Goal: Use online tool/utility

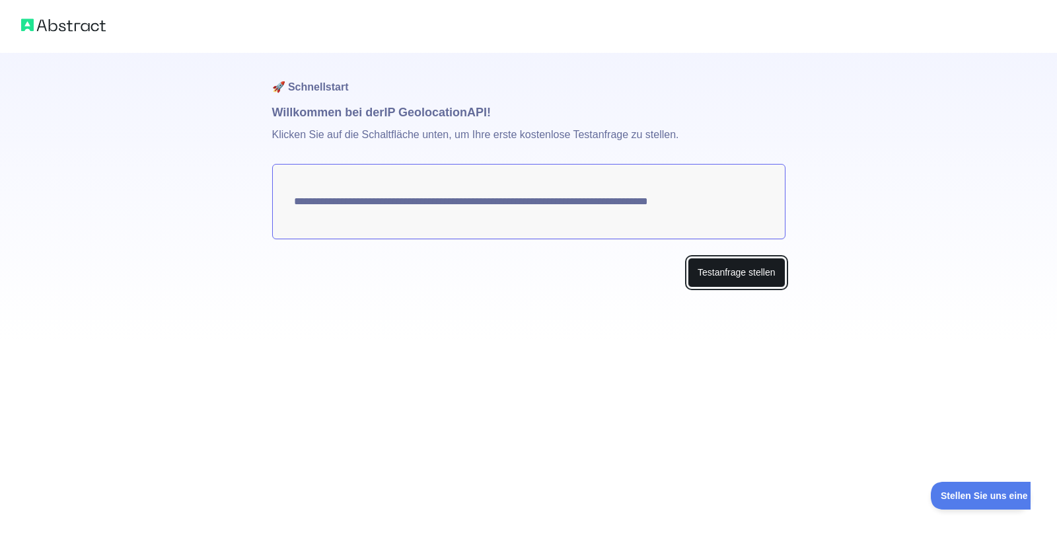
click at [713, 276] on font "Testanfrage stellen" at bounding box center [737, 272] width 78 height 11
click at [721, 274] on font "Testanfrage stellen" at bounding box center [737, 272] width 78 height 11
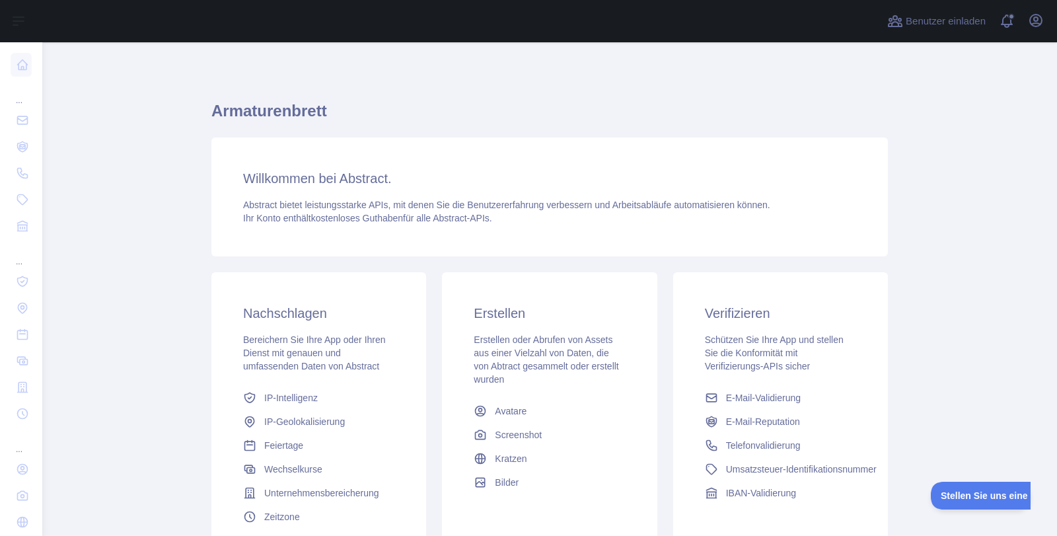
drag, startPoint x: 0, startPoint y: 0, endPoint x: 542, endPoint y: 228, distance: 588.3
click at [542, 228] on div "Willkommen bei Abstract. Abstract bietet leistungsstarke APIs, mit denen Sie di…" at bounding box center [549, 196] width 676 height 119
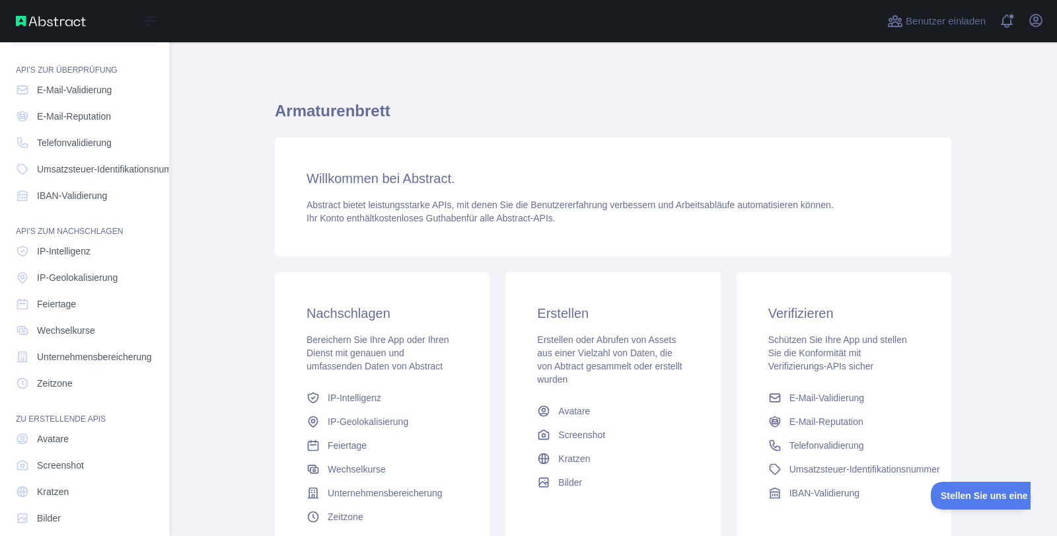
scroll to position [55, 0]
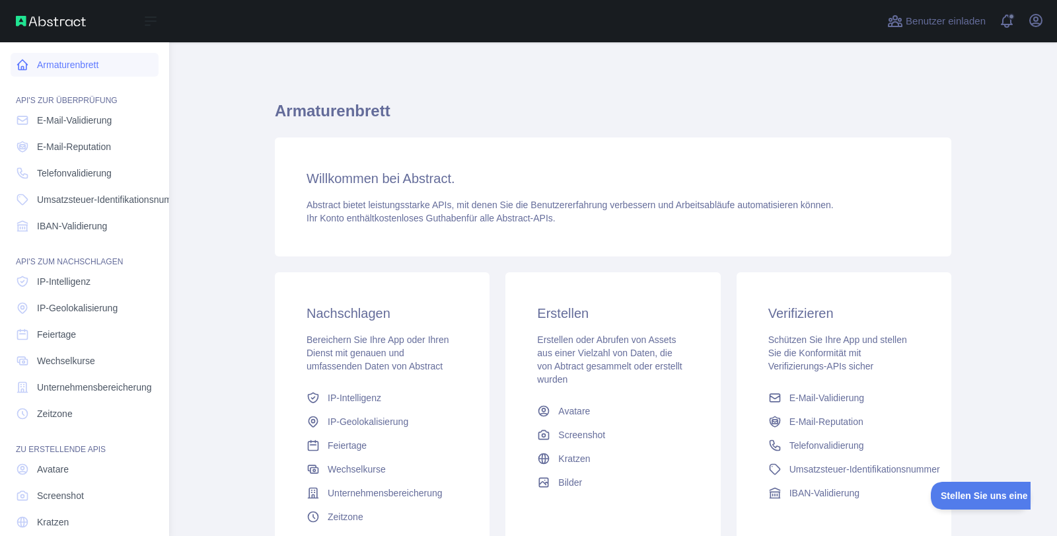
click at [40, 71] on font "Armaturenbrett" at bounding box center [67, 64] width 61 height 13
click at [26, 65] on icon at bounding box center [23, 65] width 10 height 10
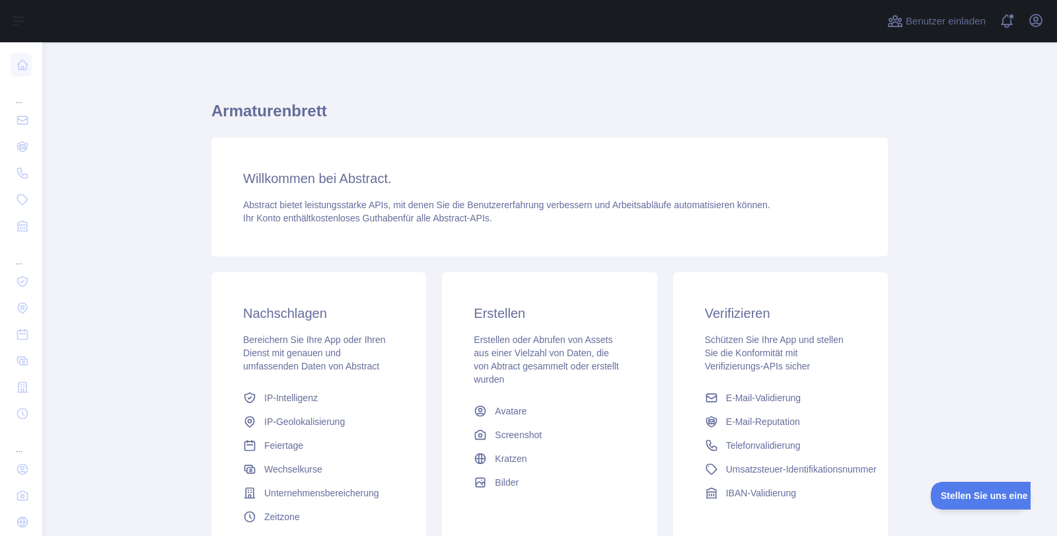
click at [796, 302] on div "Verifizieren Schützen Sie Ihre App und stellen Sie die Konformität mit Verifizi…" at bounding box center [780, 404] width 215 height 264
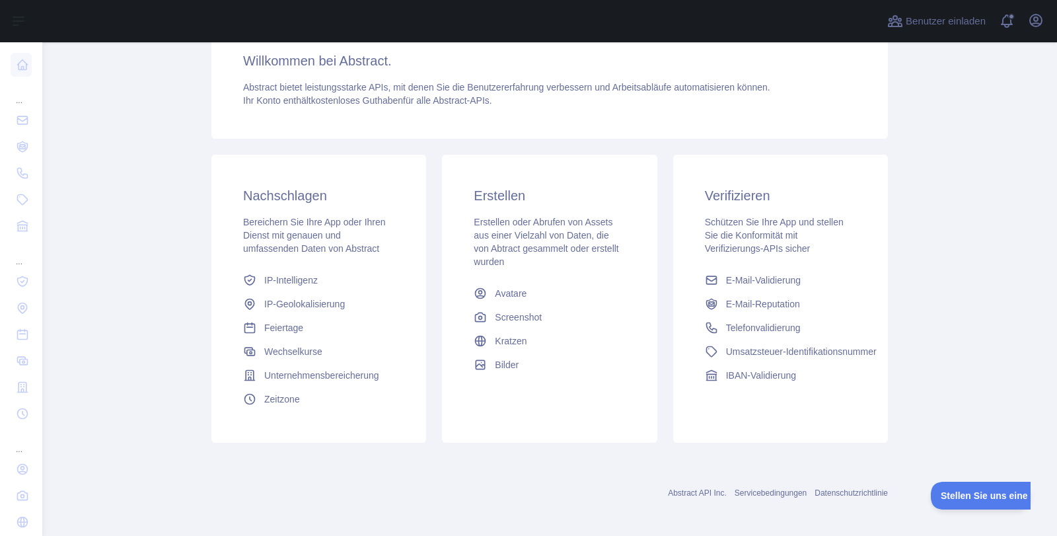
scroll to position [122, 0]
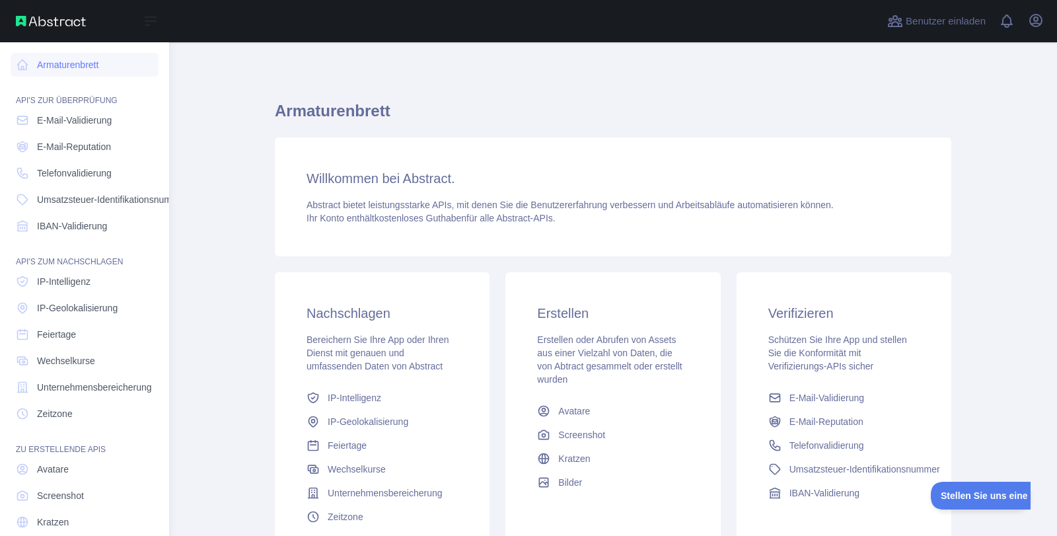
click at [20, 23] on img at bounding box center [51, 21] width 70 height 11
click at [139, 20] on button "Seitenleiste öffnen" at bounding box center [150, 21] width 37 height 16
click at [152, 20] on icon at bounding box center [150, 21] width 11 height 8
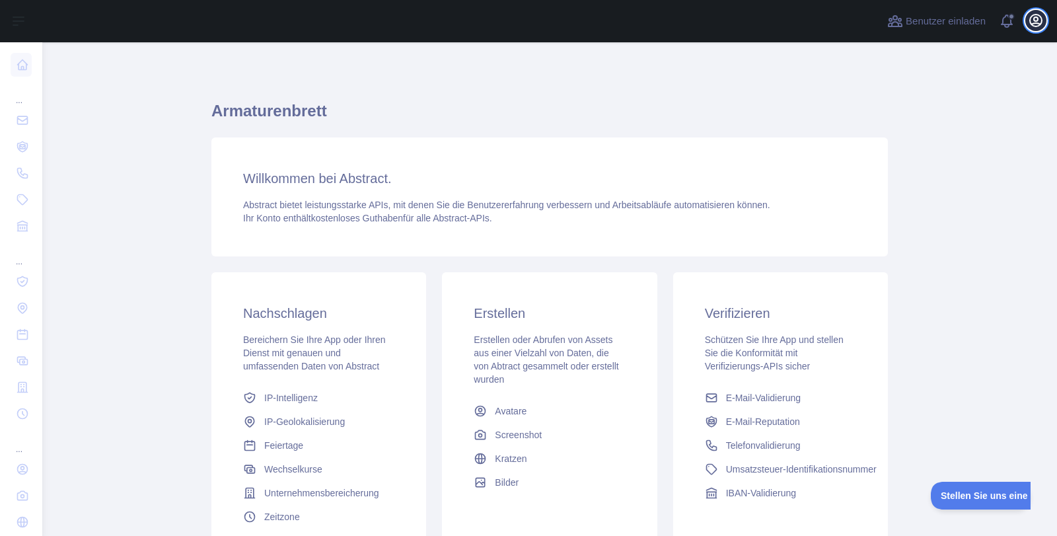
click at [1033, 18] on icon "button" at bounding box center [1036, 21] width 16 height 16
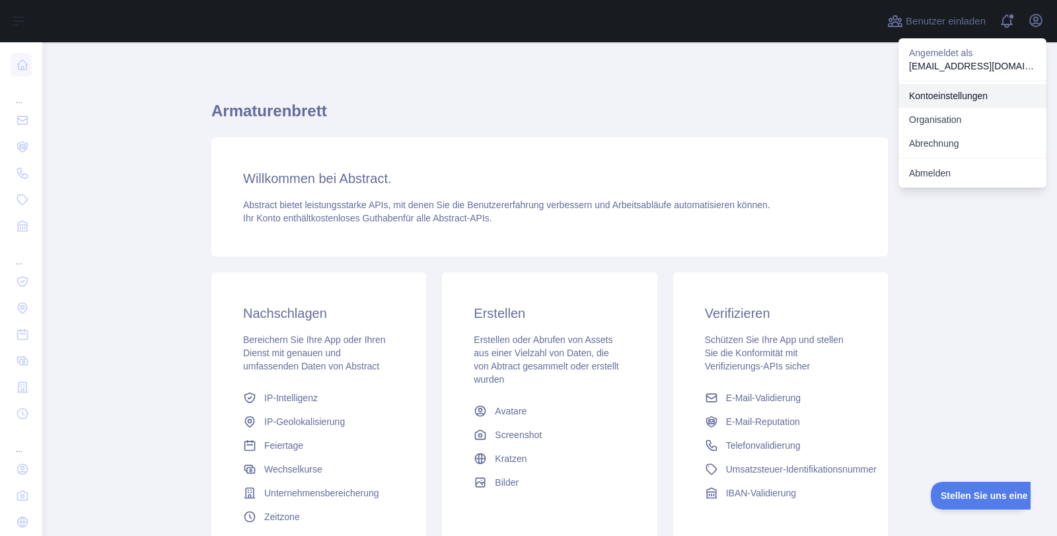
click at [965, 91] on font "Kontoeinstellungen" at bounding box center [948, 96] width 79 height 11
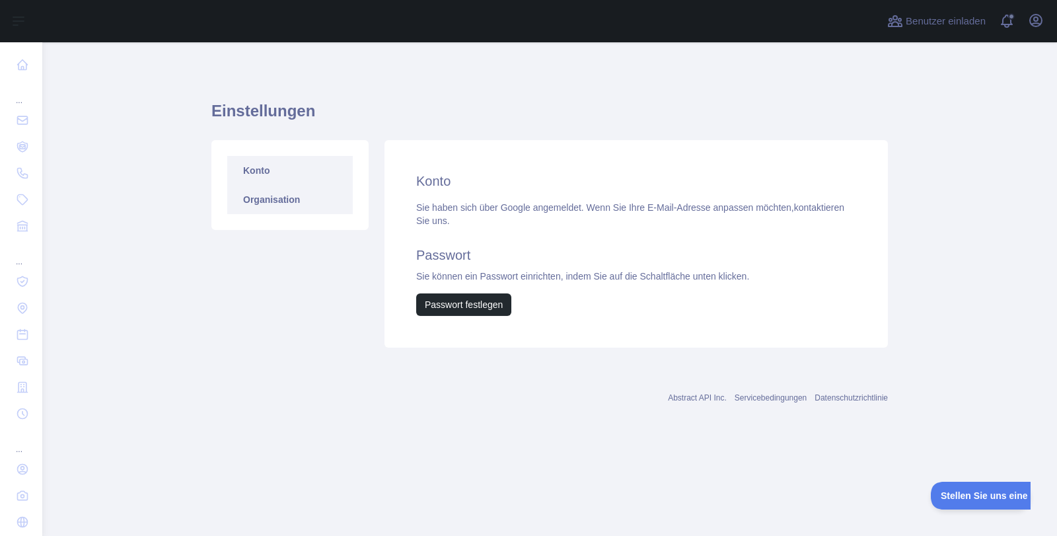
click at [276, 199] on font "Organisation" at bounding box center [271, 199] width 57 height 11
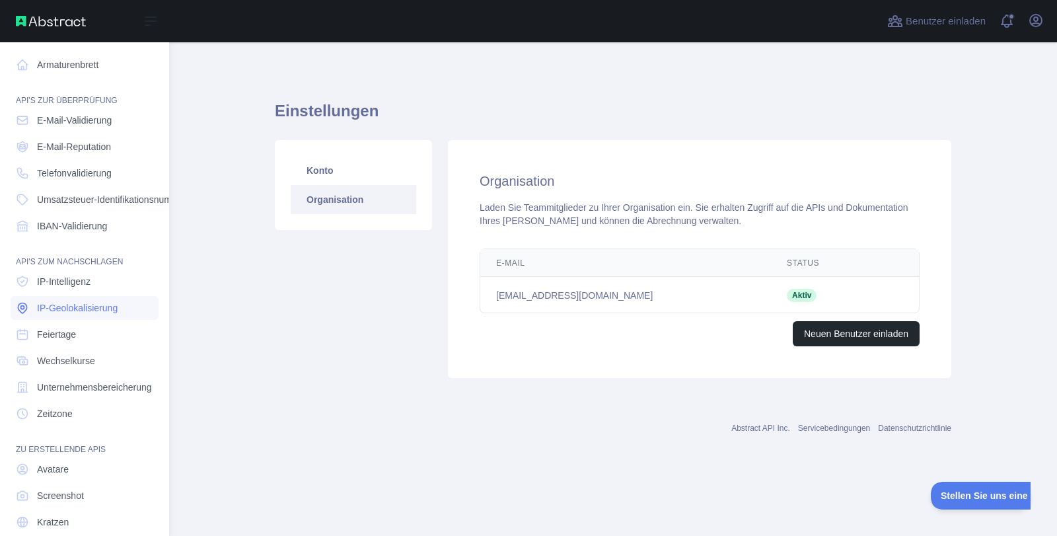
click at [94, 313] on font "IP-Geolokalisierung" at bounding box center [77, 308] width 81 height 11
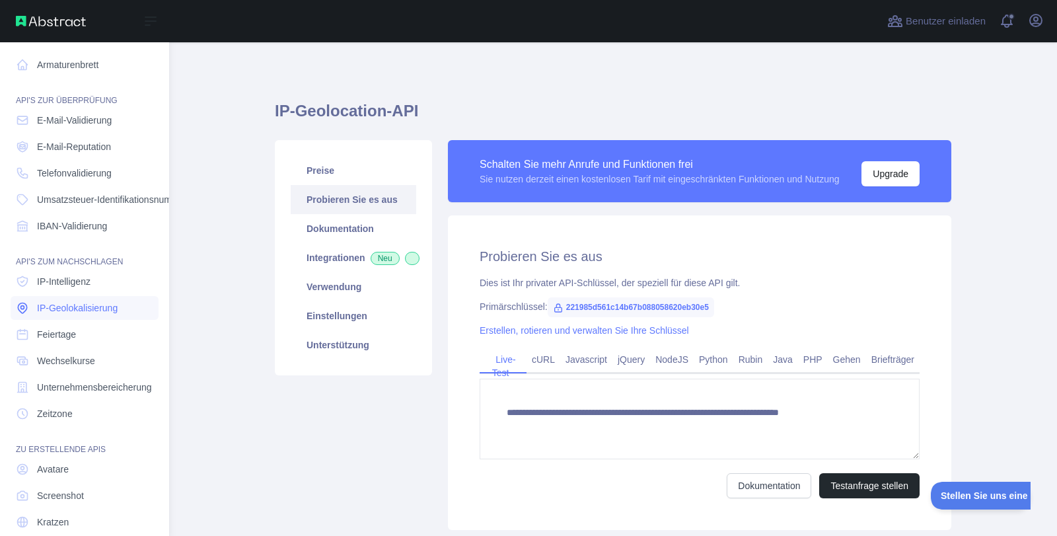
type textarea "**********"
click at [94, 313] on font "IP-Geolokalisierung" at bounding box center [77, 308] width 81 height 11
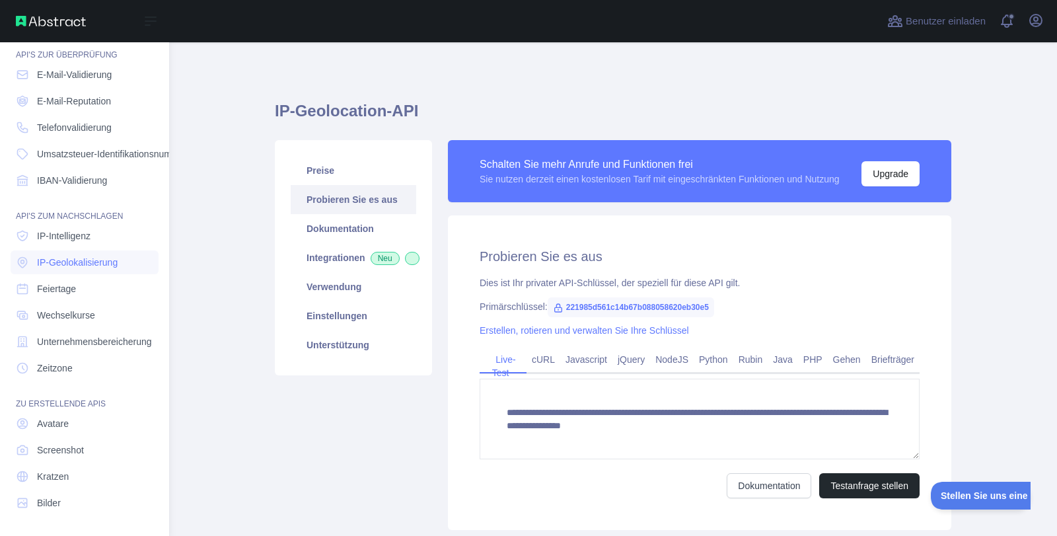
scroll to position [55, 0]
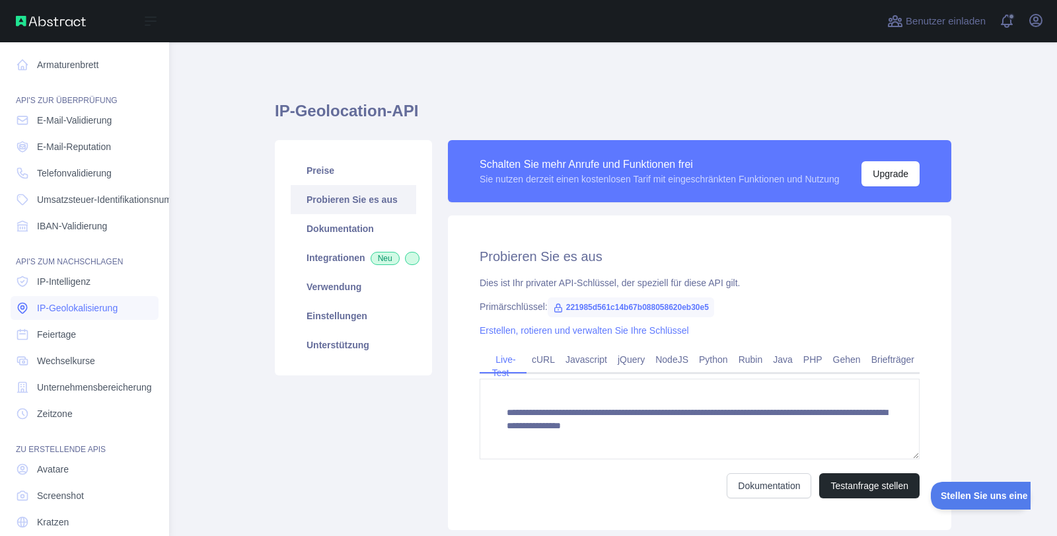
click at [76, 308] on font "IP-Geolokalisierung" at bounding box center [77, 308] width 81 height 11
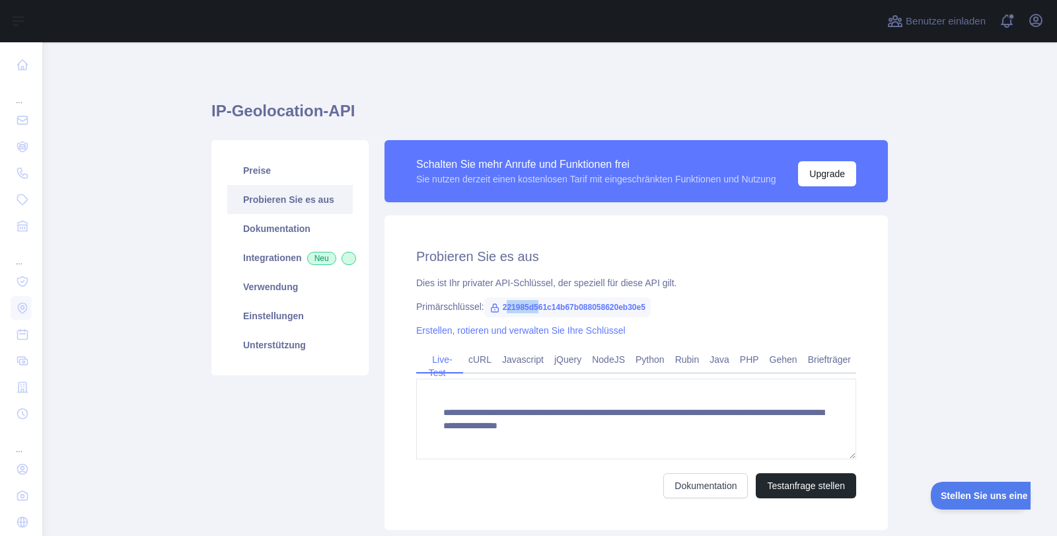
drag, startPoint x: 499, startPoint y: 306, endPoint x: 534, endPoint y: 304, distance: 34.4
click at [534, 304] on font "221985d561c14b67b088058620eb30e5" at bounding box center [574, 307] width 143 height 9
click at [641, 304] on font "221985d561c14b67b088058620eb30e5" at bounding box center [574, 307] width 143 height 9
drag, startPoint x: 641, startPoint y: 304, endPoint x: 495, endPoint y: 300, distance: 146.1
click at [495, 300] on span "221985d561c14b67b088058620eb30e5" at bounding box center [567, 307] width 166 height 20
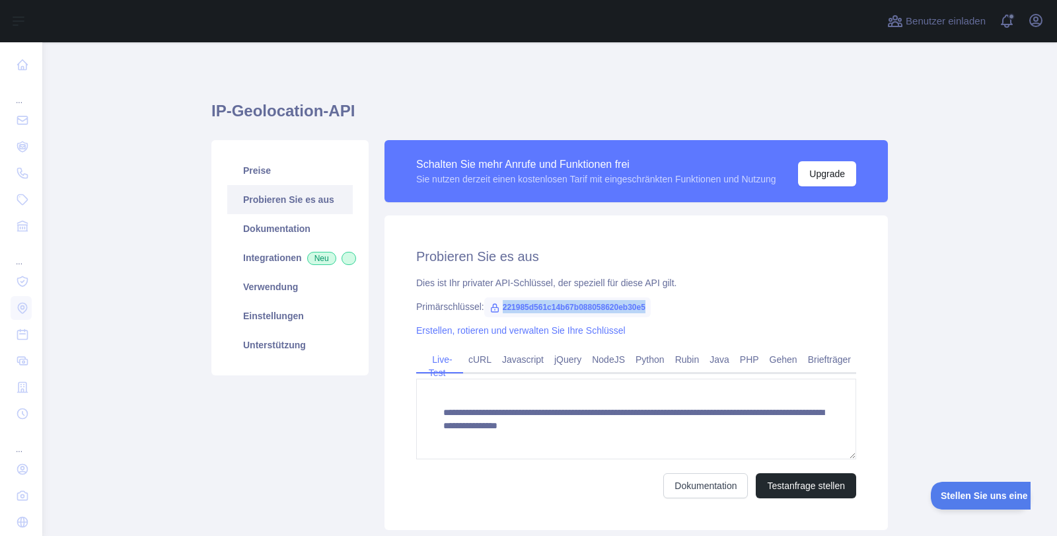
copy font "221985d561c14b67b088058620eb30e5"
click at [770, 487] on font "Testanfrage stellen" at bounding box center [806, 485] width 78 height 11
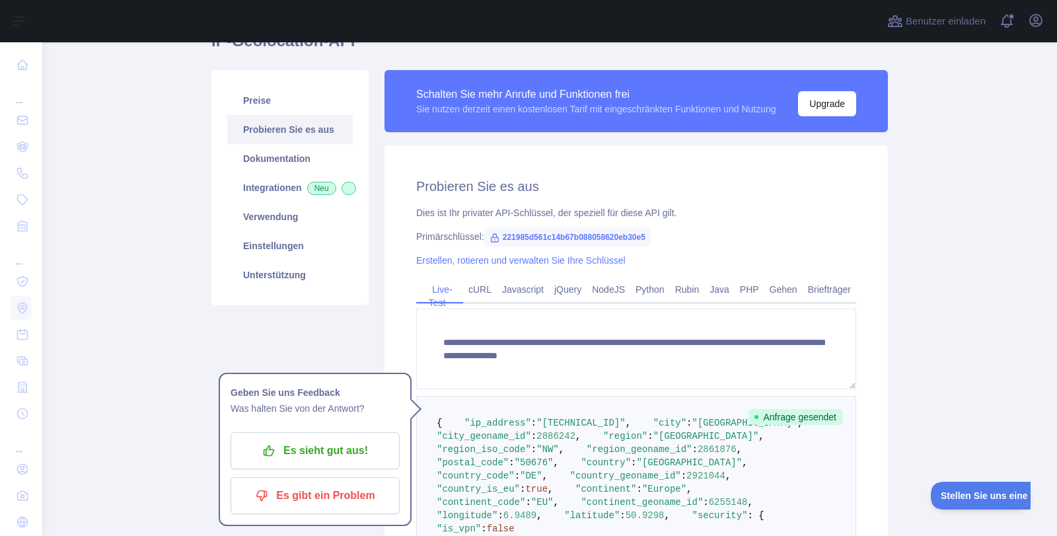
scroll to position [44, 0]
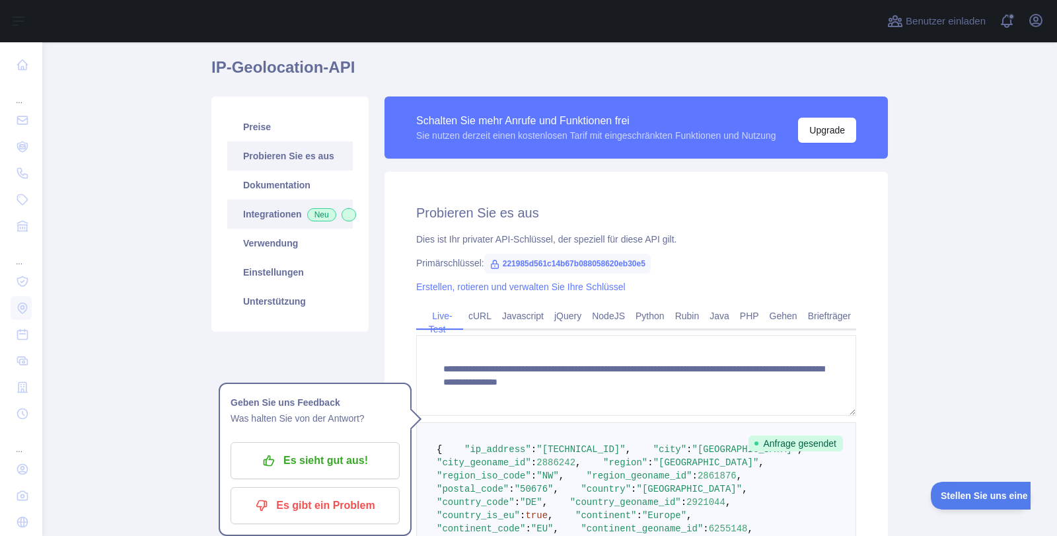
click at [285, 213] on font "Integrationen" at bounding box center [272, 214] width 59 height 11
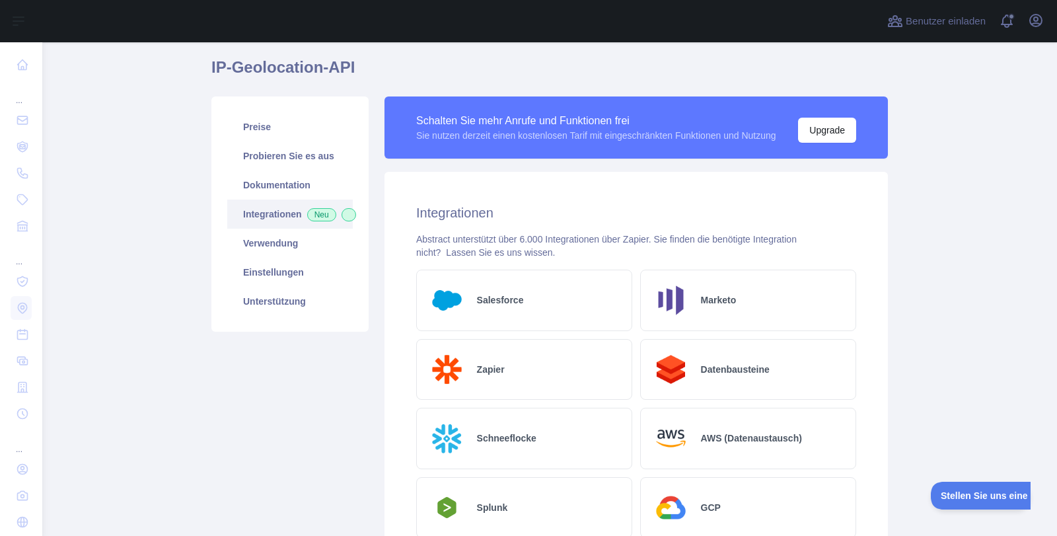
click at [511, 322] on div "Salesforce" at bounding box center [524, 300] width 216 height 61
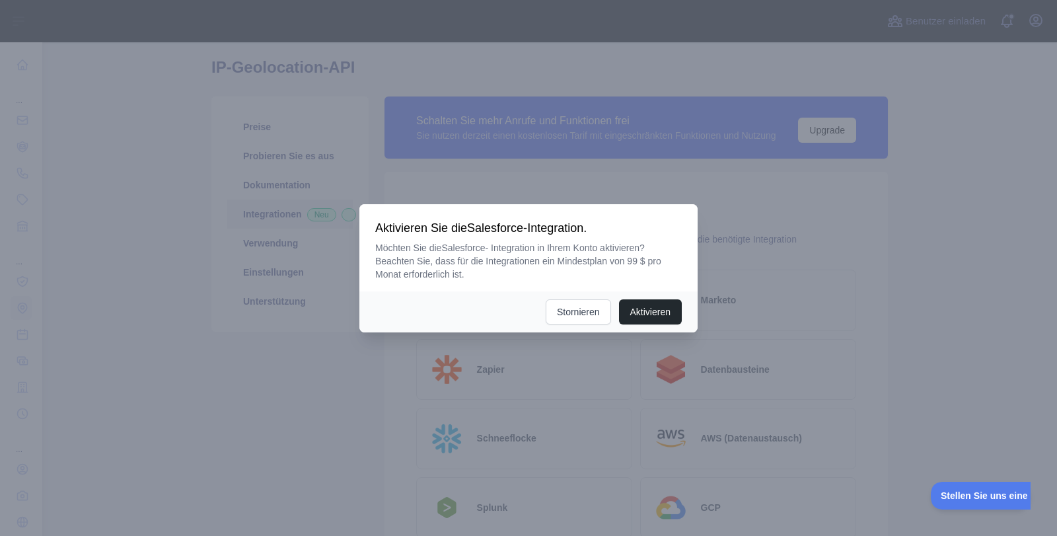
click at [579, 197] on div at bounding box center [528, 268] width 1057 height 536
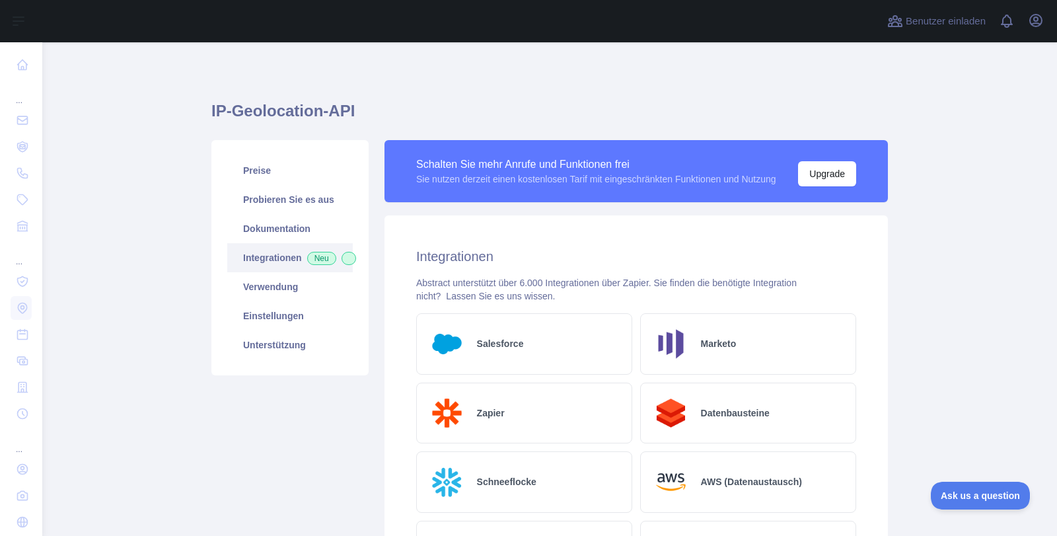
drag, startPoint x: 0, startPoint y: 0, endPoint x: 151, endPoint y: 187, distance: 240.5
click at [151, 187] on main "IP-Geolocation-API Preise Probieren Sie es aus Dokumentation Integrationen Neu …" at bounding box center [549, 288] width 1015 height 493
click at [260, 292] on font "Verwendung" at bounding box center [270, 286] width 55 height 11
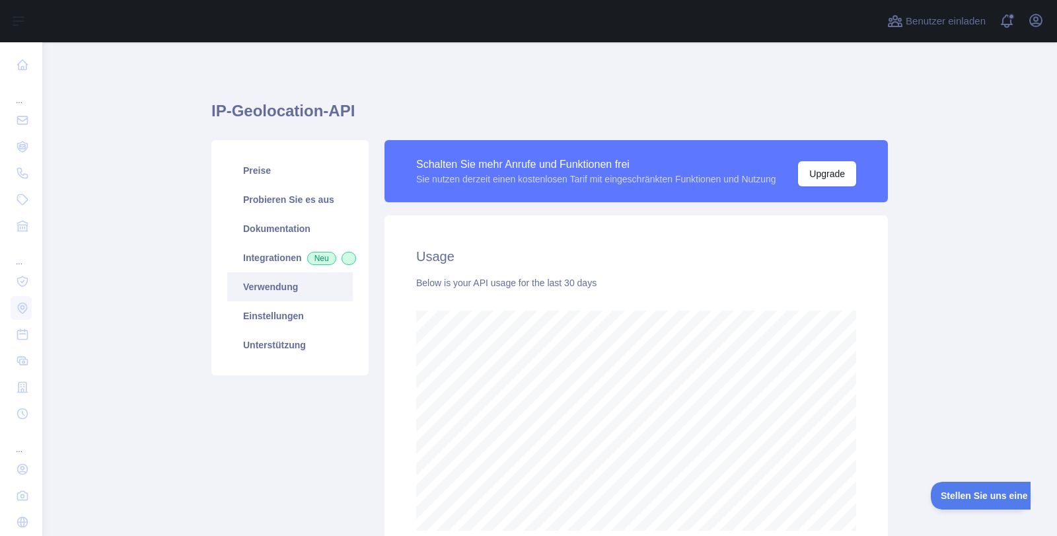
scroll to position [493, 1005]
click at [253, 321] on font "Einstellungen" at bounding box center [273, 315] width 61 height 11
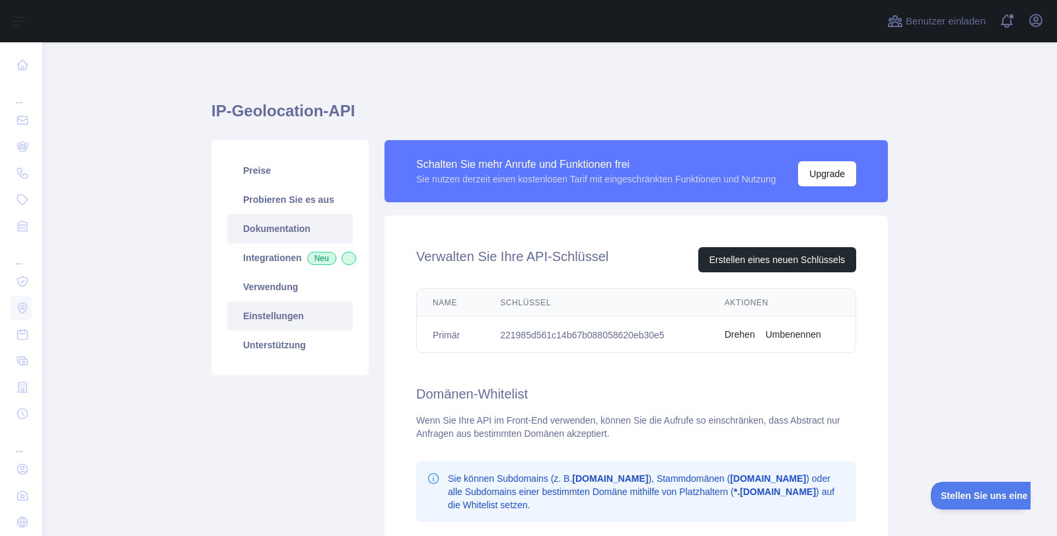
click at [275, 233] on font "Dokumentation" at bounding box center [276, 228] width 67 height 11
click at [308, 197] on font "Probieren Sie es aus" at bounding box center [288, 199] width 91 height 11
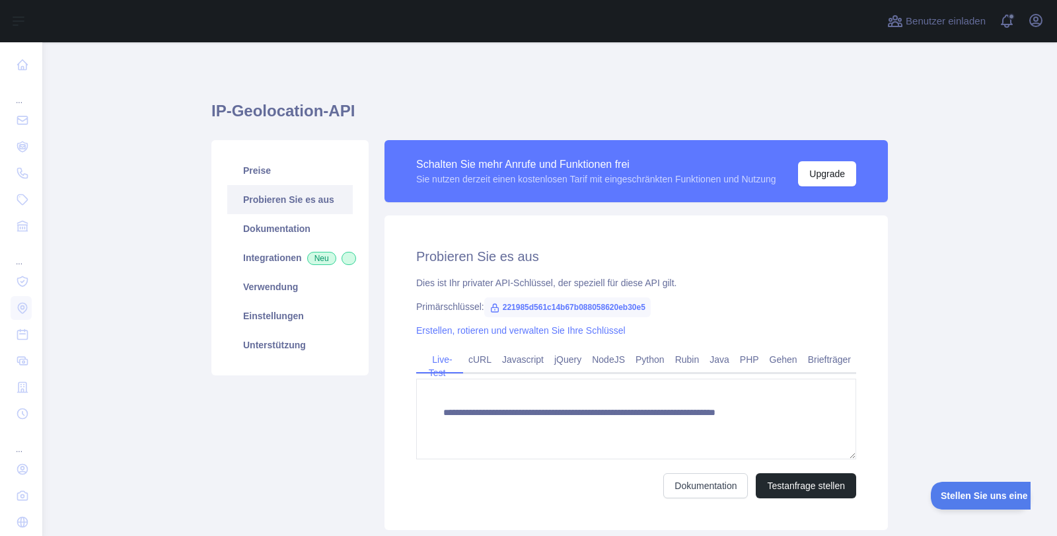
type textarea "**********"
drag, startPoint x: 207, startPoint y: 104, endPoint x: 348, endPoint y: 113, distance: 141.6
click at [348, 113] on h1 "IP-Geolocation-API" at bounding box center [549, 116] width 676 height 32
drag, startPoint x: 279, startPoint y: 117, endPoint x: 134, endPoint y: 153, distance: 149.0
click at [134, 153] on main "**********" at bounding box center [549, 288] width 1015 height 493
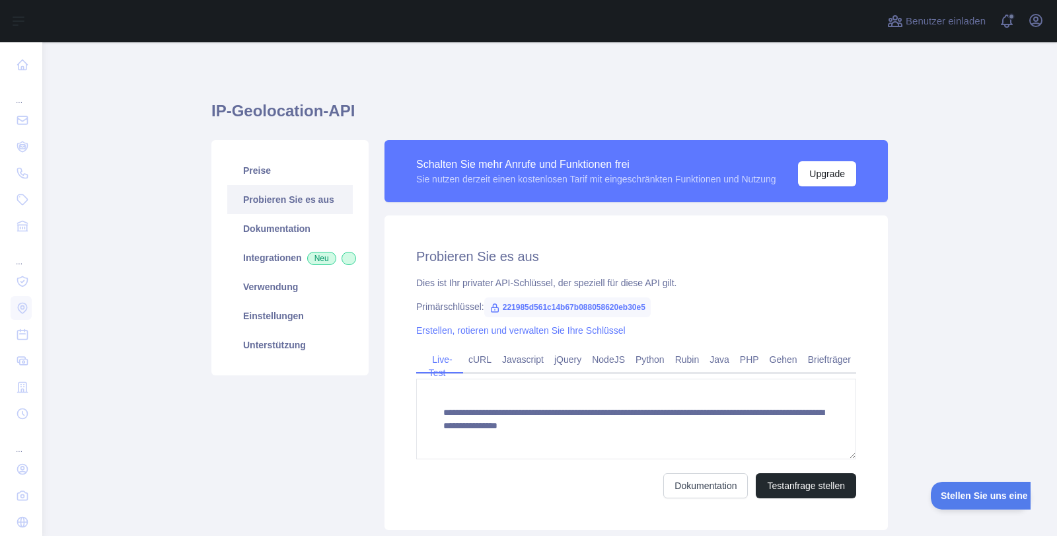
click at [654, 248] on h2 "Probieren Sie es aus" at bounding box center [636, 256] width 440 height 18
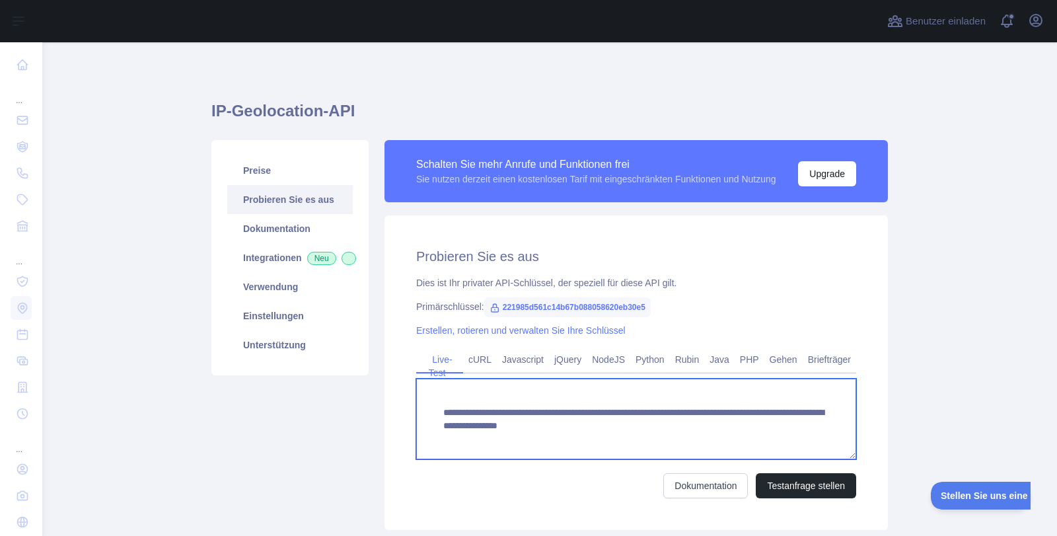
click at [443, 414] on textarea "**********" at bounding box center [636, 419] width 440 height 81
click at [439, 410] on textarea "**********" at bounding box center [636, 419] width 440 height 81
drag, startPoint x: 439, startPoint y: 410, endPoint x: 476, endPoint y: 440, distance: 47.5
click at [476, 440] on textarea "**********" at bounding box center [636, 419] width 440 height 81
